Goal: Find specific page/section: Find specific page/section

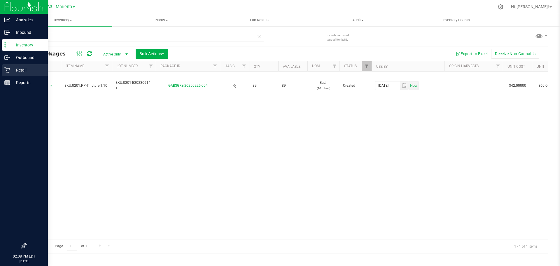
click at [24, 72] on p "Retail" at bounding box center [27, 70] width 35 height 7
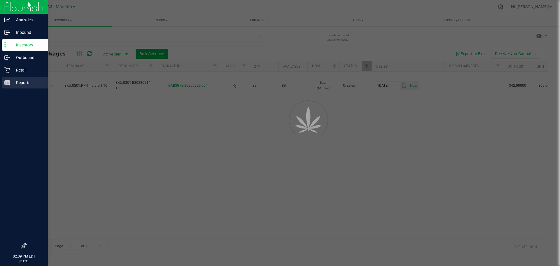
click at [21, 83] on p "Reports" at bounding box center [27, 82] width 35 height 7
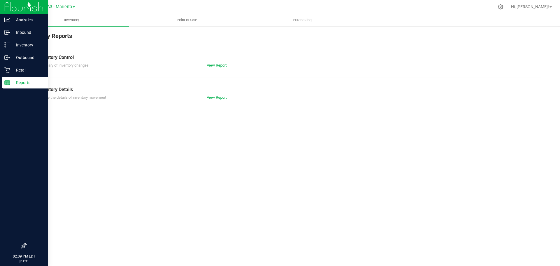
click at [25, 82] on p "Reports" at bounding box center [27, 82] width 35 height 7
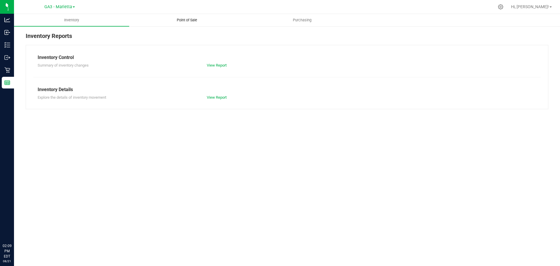
click at [193, 16] on uib-tab-heading "Point of Sale" at bounding box center [187, 20] width 115 height 12
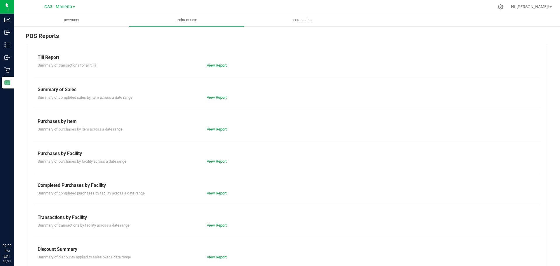
click at [209, 65] on link "View Report" at bounding box center [217, 65] width 20 height 4
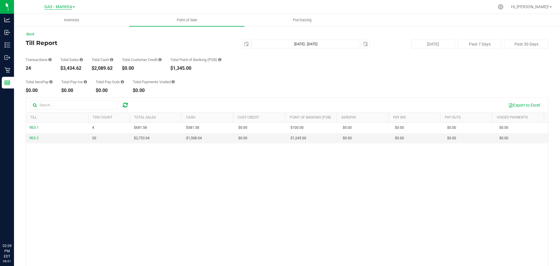
click at [55, 6] on span "GA3 - Marietta" at bounding box center [58, 6] width 28 height 5
click at [61, 22] on link "GA1 - [PERSON_NAME]" at bounding box center [59, 21] width 85 height 8
click at [70, 6] on span "GA1 - [PERSON_NAME]" at bounding box center [57, 6] width 43 height 5
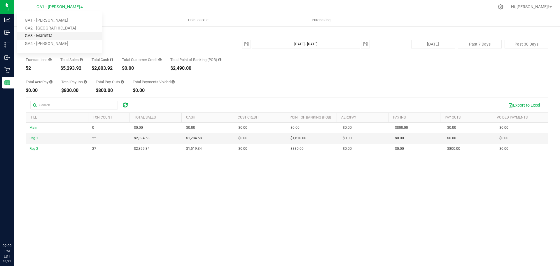
click at [60, 34] on link "GA3 - Marietta" at bounding box center [59, 36] width 85 height 8
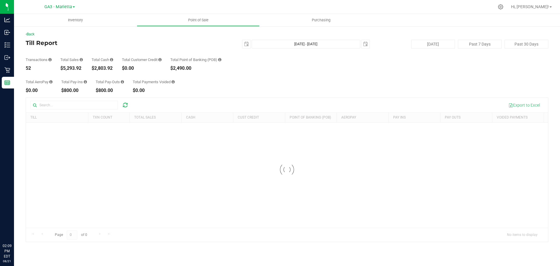
click at [70, 6] on span "GA3 - Marietta" at bounding box center [58, 6] width 28 height 5
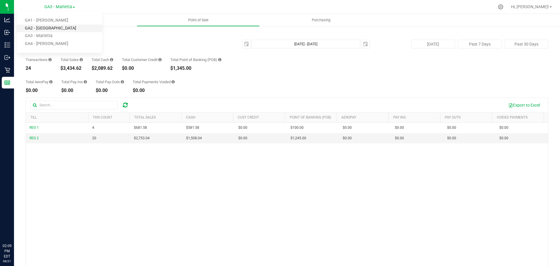
click at [53, 27] on link "GA2 - [GEOGRAPHIC_DATA]" at bounding box center [59, 29] width 85 height 8
click at [67, 7] on span "GA2 - [GEOGRAPHIC_DATA]" at bounding box center [57, 6] width 51 height 5
click at [50, 45] on link "GA4 - [PERSON_NAME]" at bounding box center [59, 44] width 85 height 8
click at [81, 7] on span at bounding box center [82, 6] width 2 height 1
click at [72, 37] on link "GA3 - Marietta" at bounding box center [59, 36] width 85 height 8
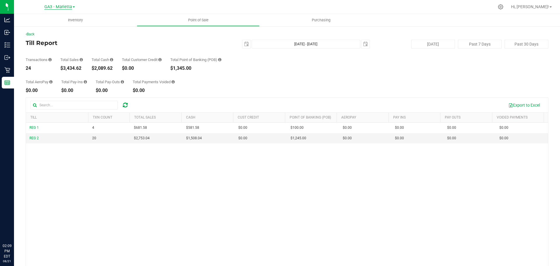
click at [65, 5] on span "GA3 - Marietta" at bounding box center [58, 6] width 28 height 5
click at [65, 29] on link "GA2 - [GEOGRAPHIC_DATA]" at bounding box center [59, 29] width 85 height 8
click at [60, 2] on div "GA2 - [GEOGRAPHIC_DATA] GA1 - [GEOGRAPHIC_DATA] GA2 - [GEOGRAPHIC_DATA] [GEOGRA…" at bounding box center [59, 6] width 85 height 9
click at [61, 4] on span "GA2 - [GEOGRAPHIC_DATA]" at bounding box center [57, 6] width 51 height 5
click at [54, 35] on link "GA3 - Marietta" at bounding box center [59, 36] width 85 height 8
